Goal: Task Accomplishment & Management: Manage account settings

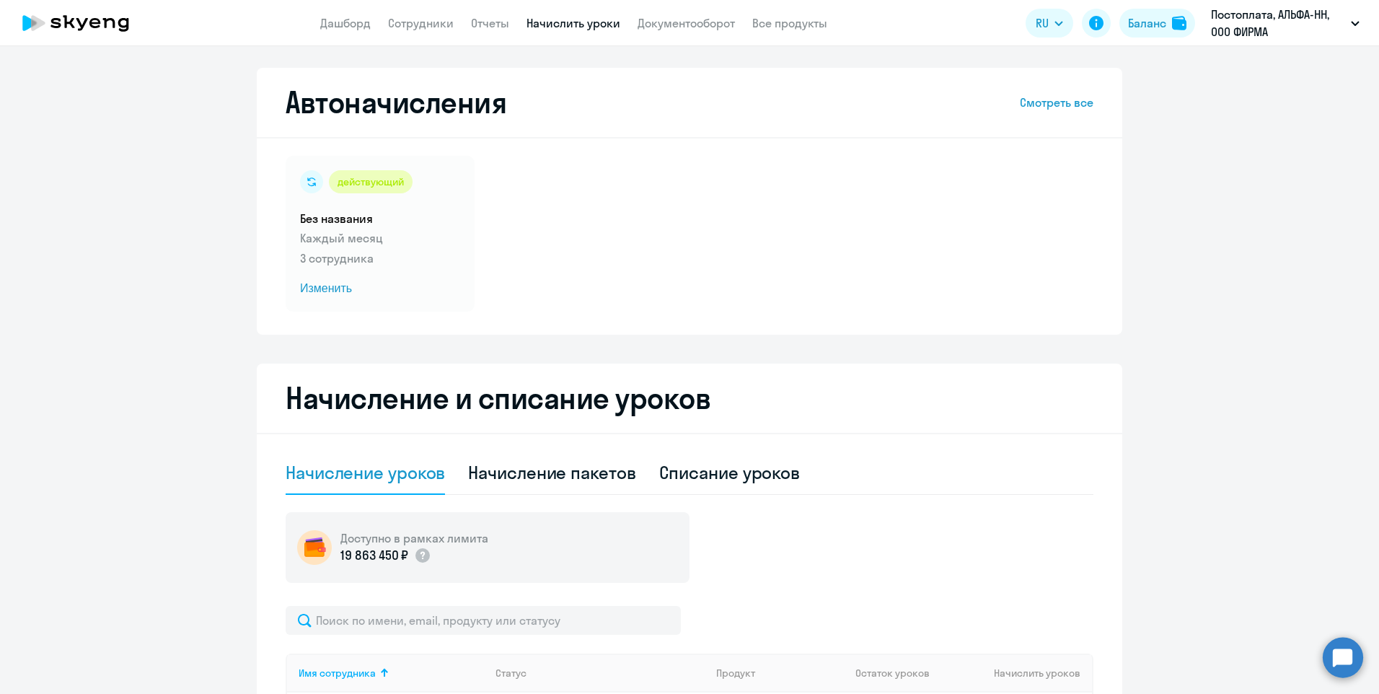
select select "10"
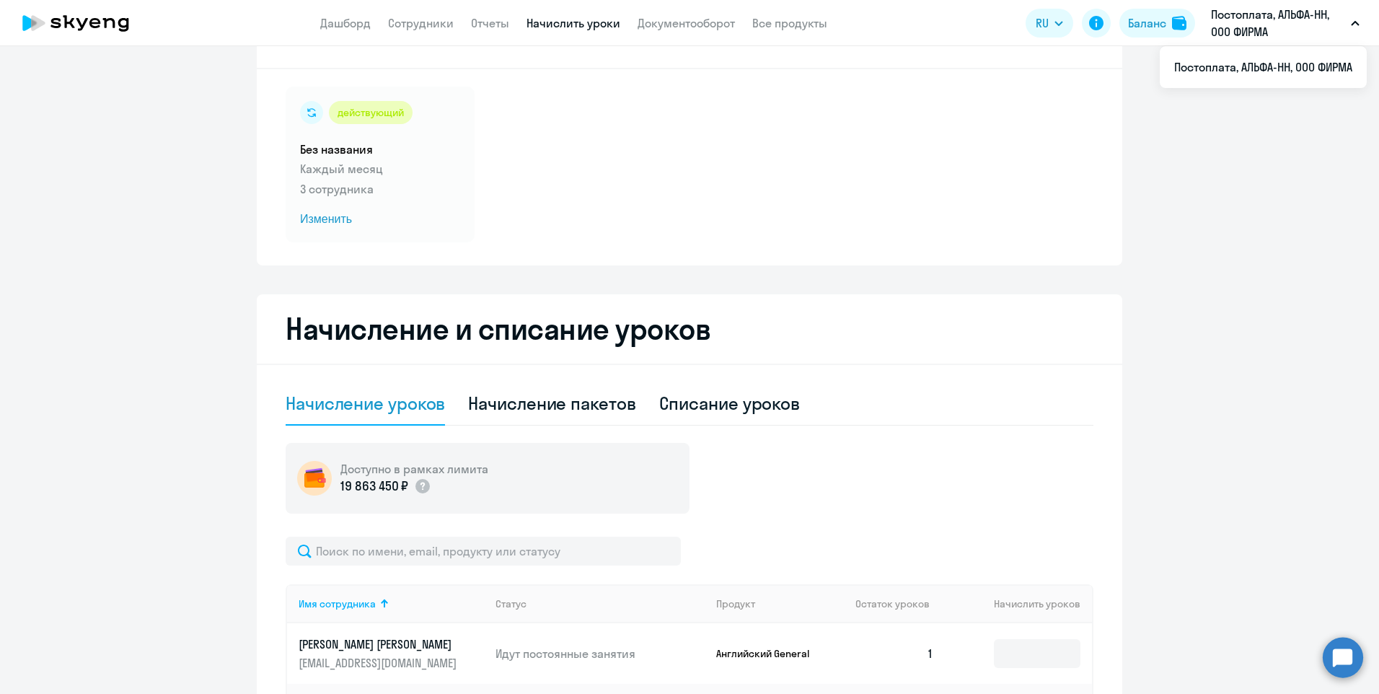
scroll to position [13, 0]
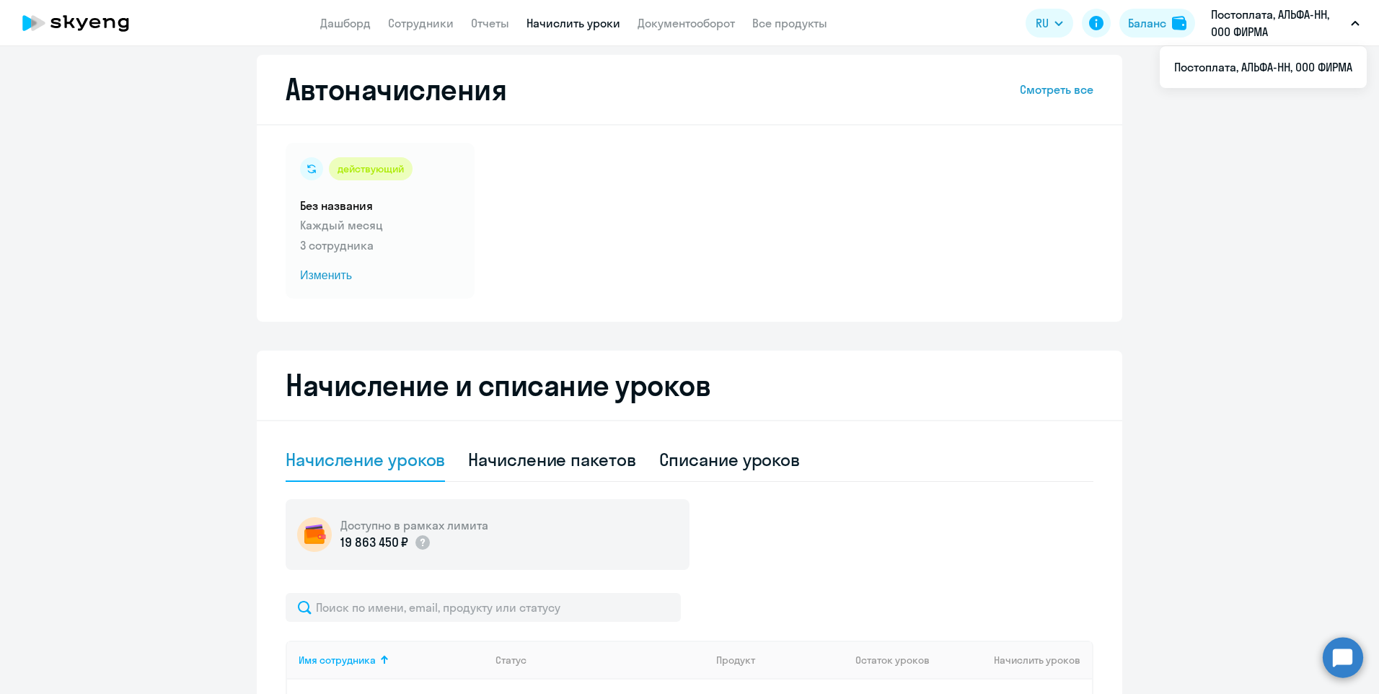
click at [473, 34] on app-header "Дашборд Сотрудники Отчеты Начислить уроки Документооборот Все продукты Дашборд …" at bounding box center [689, 23] width 1379 height 46
click at [482, 22] on link "Отчеты" at bounding box center [490, 23] width 38 height 14
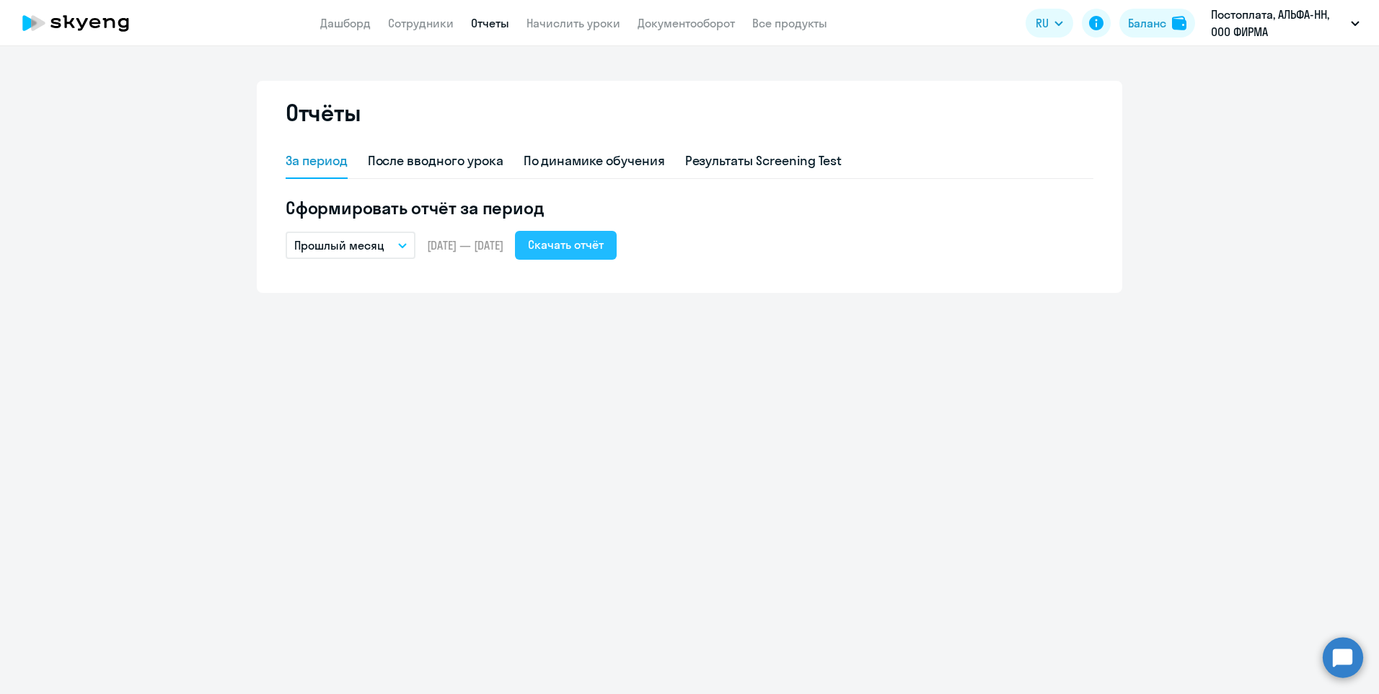
click at [591, 251] on div "Скачать отчёт" at bounding box center [566, 244] width 76 height 17
click at [417, 27] on link "Сотрудники" at bounding box center [421, 23] width 66 height 14
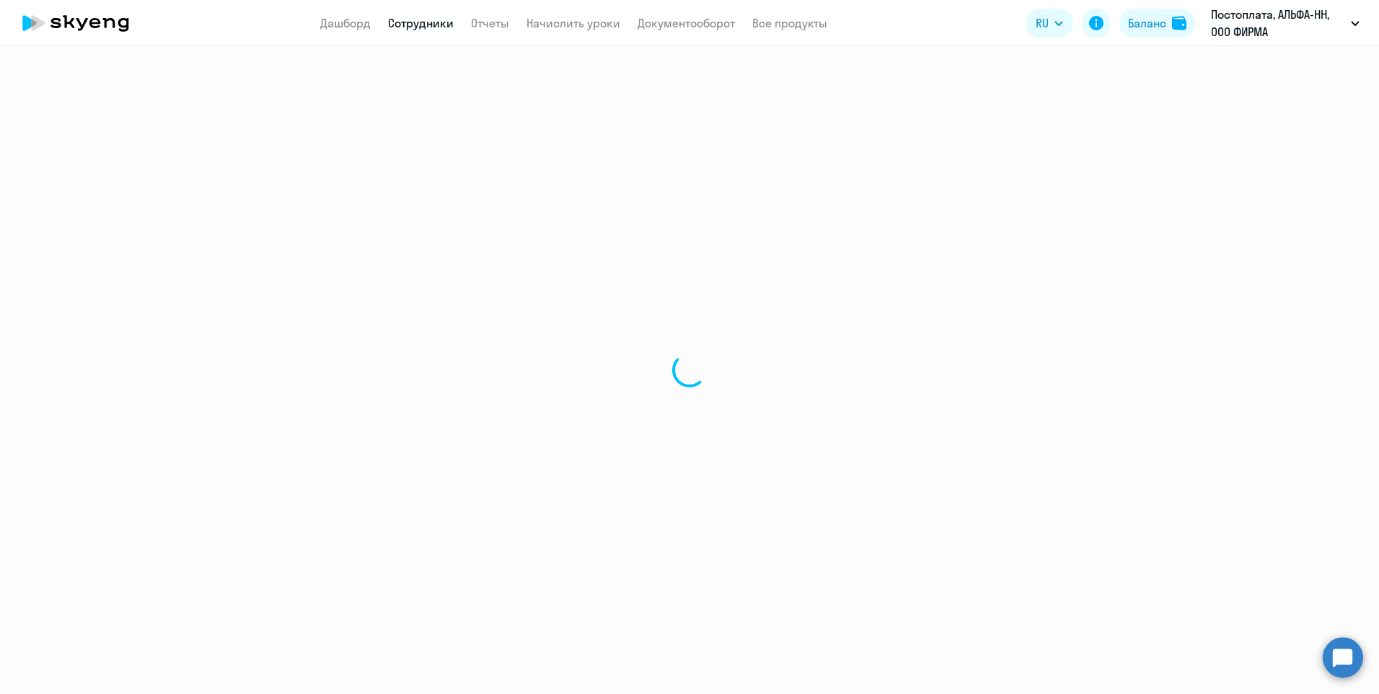
select select "30"
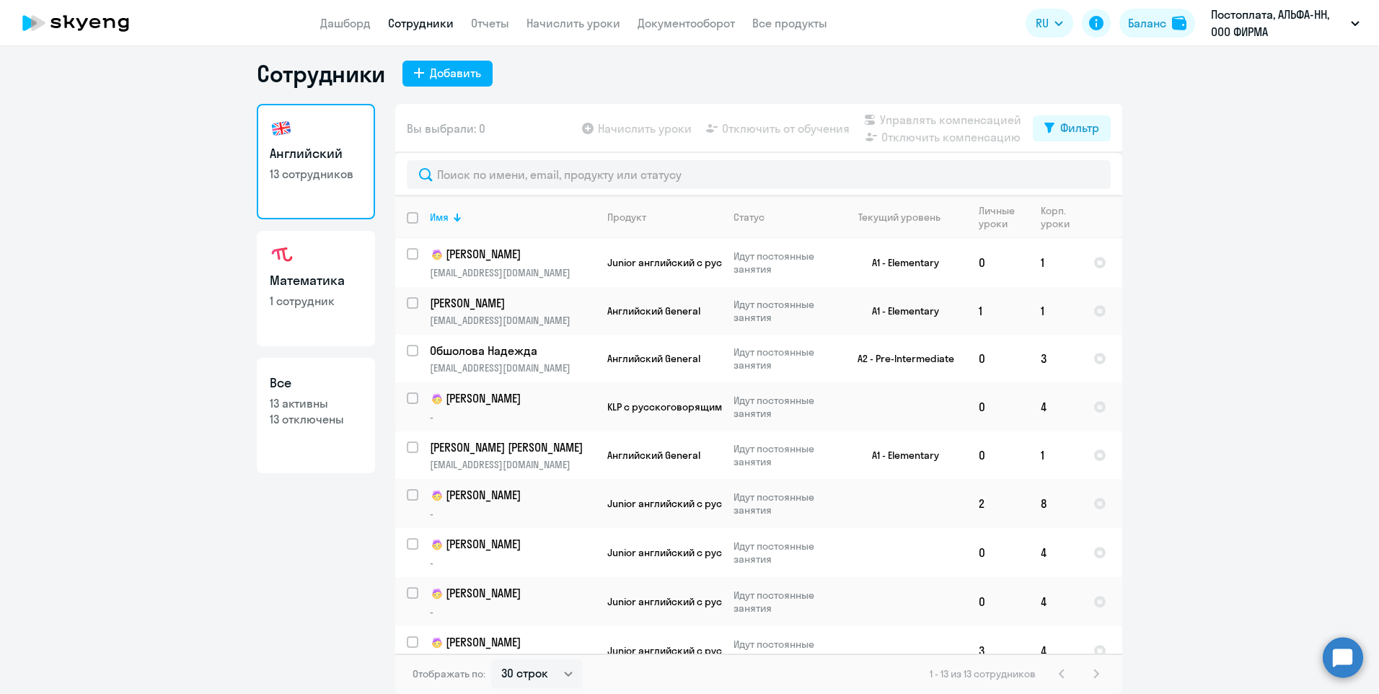
click at [309, 418] on p "13 отключены" at bounding box center [316, 419] width 92 height 16
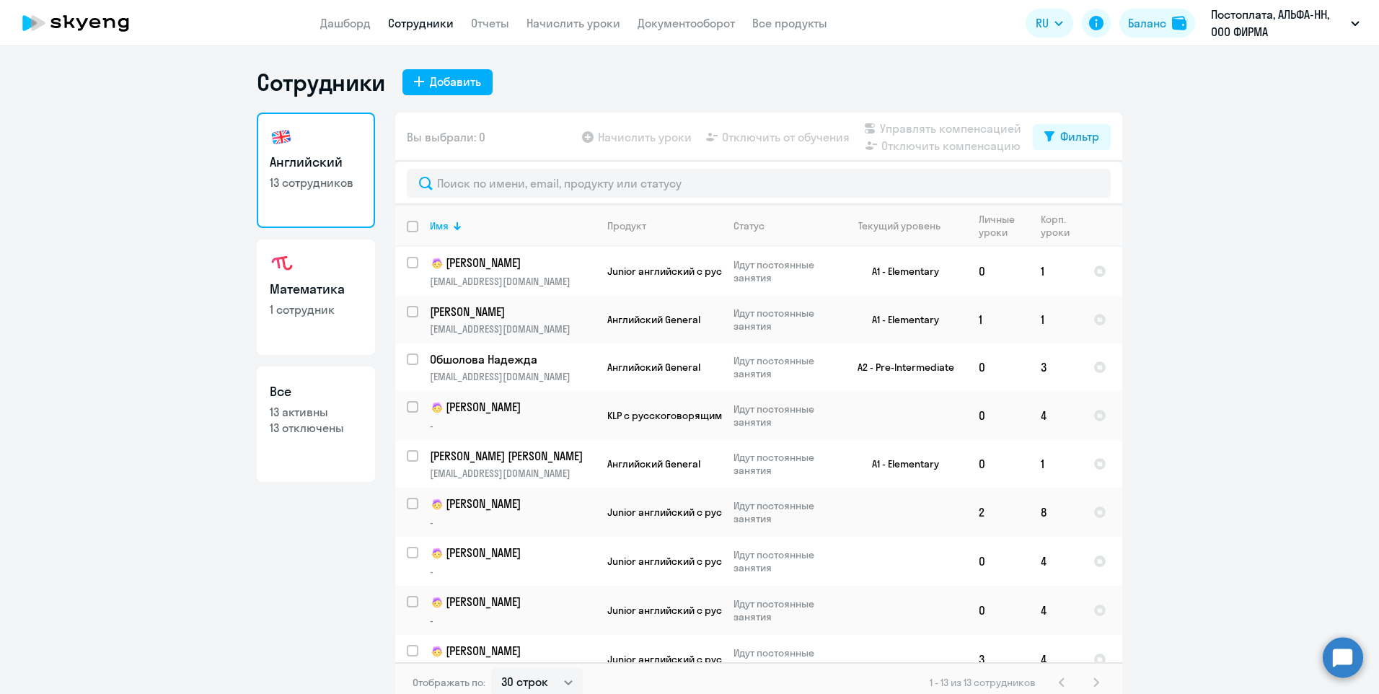
select select "30"
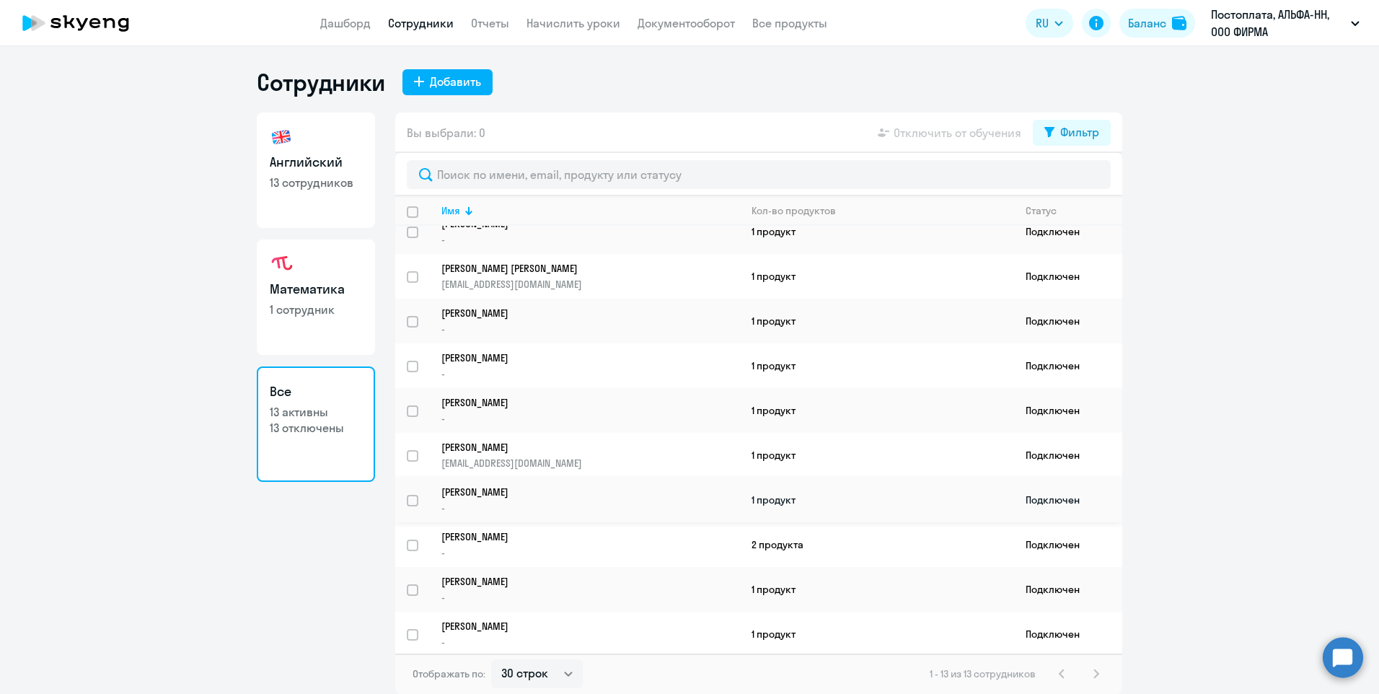
scroll to position [154, 0]
click at [333, 197] on link "Английский 13 сотрудников" at bounding box center [316, 169] width 118 height 115
select select "30"
